Goal: Communication & Community: Connect with others

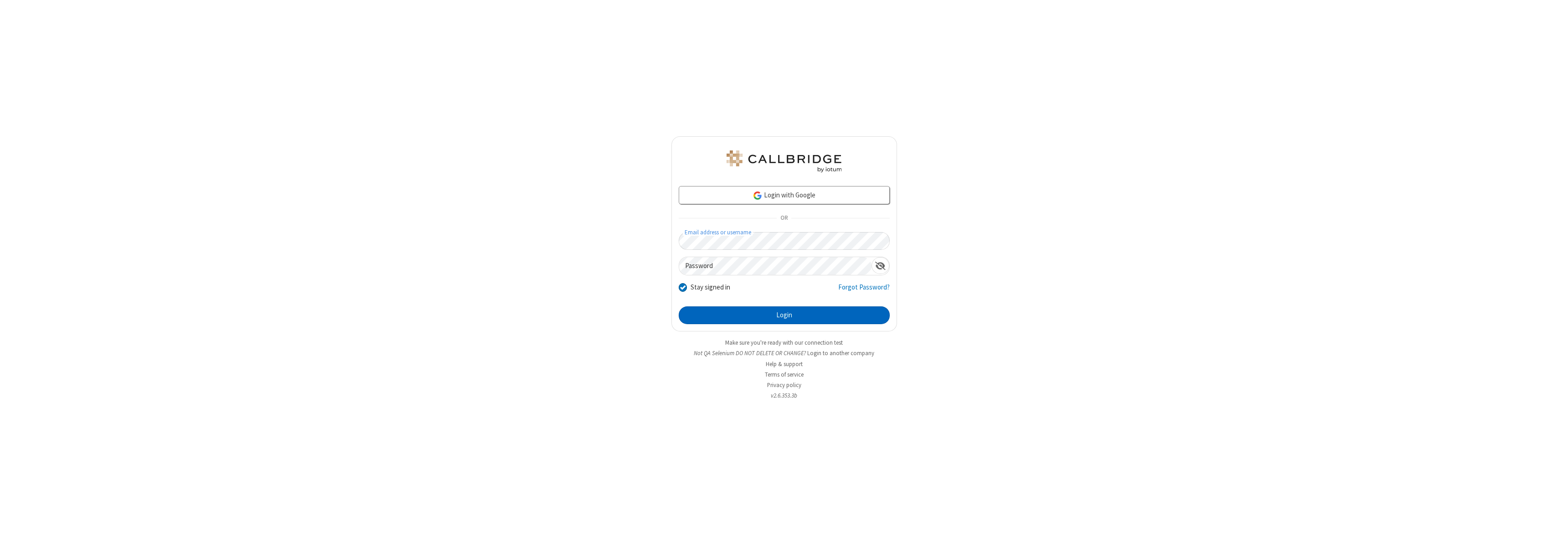
click at [784, 315] on button "Login" at bounding box center [784, 316] width 211 height 18
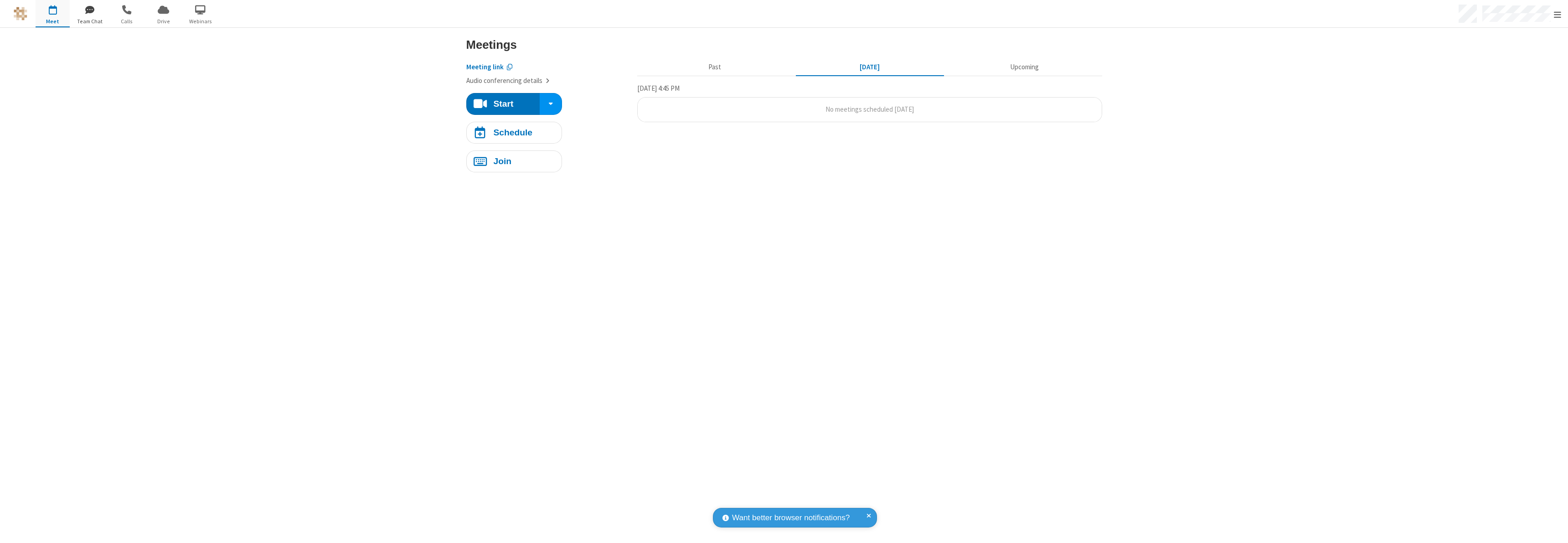
click at [89, 9] on span "button" at bounding box center [89, 9] width 34 height 16
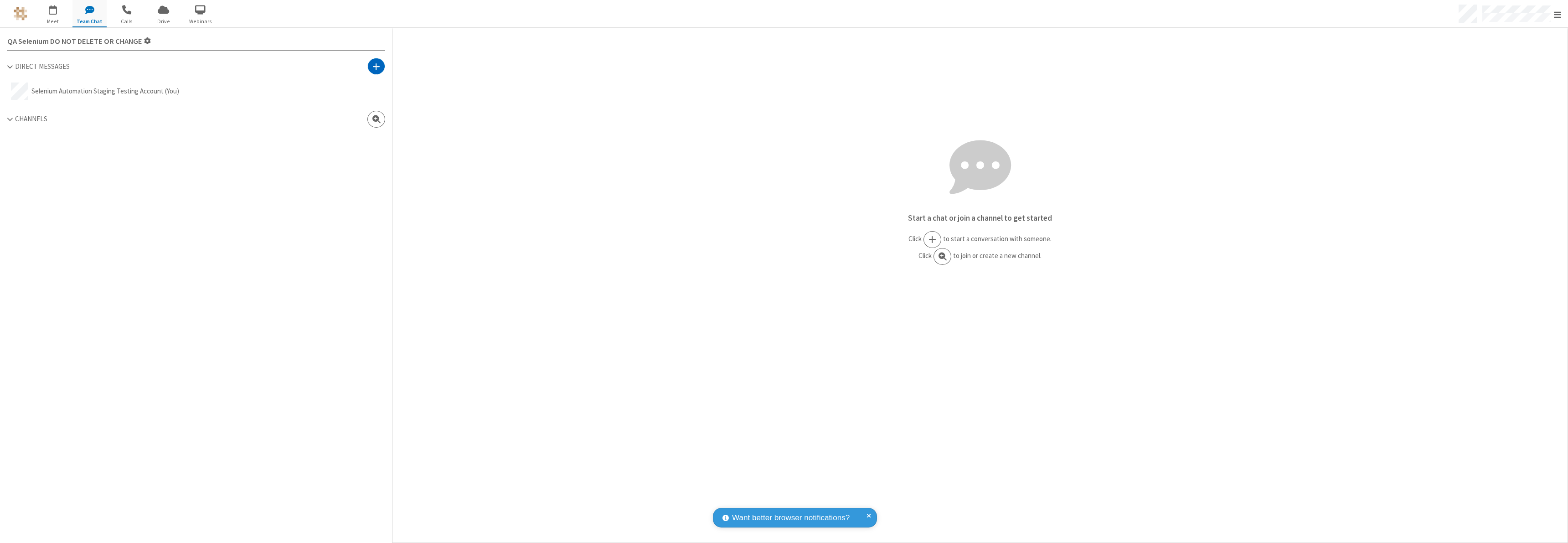
click at [376, 67] on span at bounding box center [376, 67] width 7 height 9
